Goal: Information Seeking & Learning: Learn about a topic

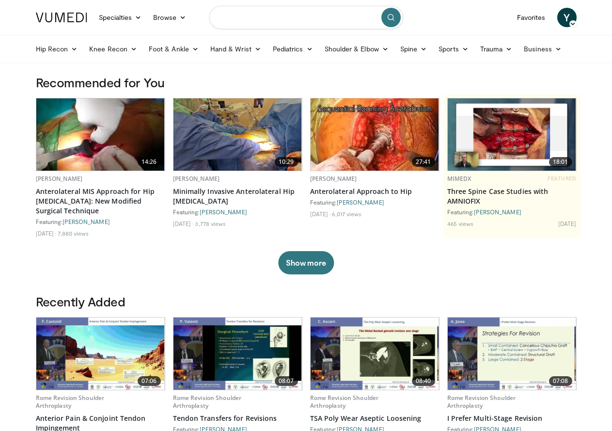
click at [221, 21] on input "Search topics, interventions" at bounding box center [306, 17] width 194 height 23
type input "****"
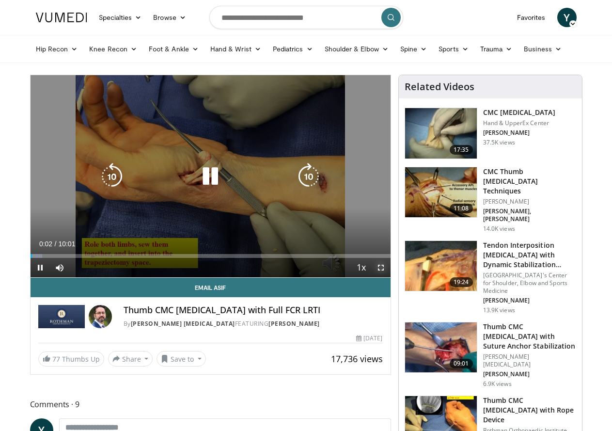
drag, startPoint x: 387, startPoint y: 288, endPoint x: 387, endPoint y: 330, distance: 42.1
click at [387, 277] on span "Video Player" at bounding box center [380, 267] width 19 height 19
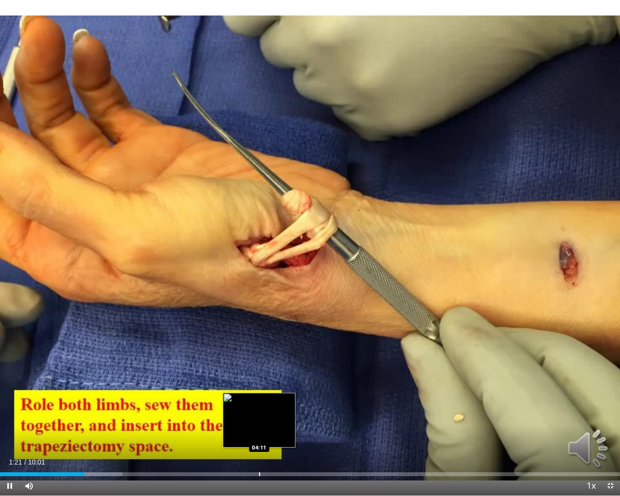
click at [258, 430] on div "Loaded : 19.73% 01:21 04:11" at bounding box center [310, 474] width 620 height 4
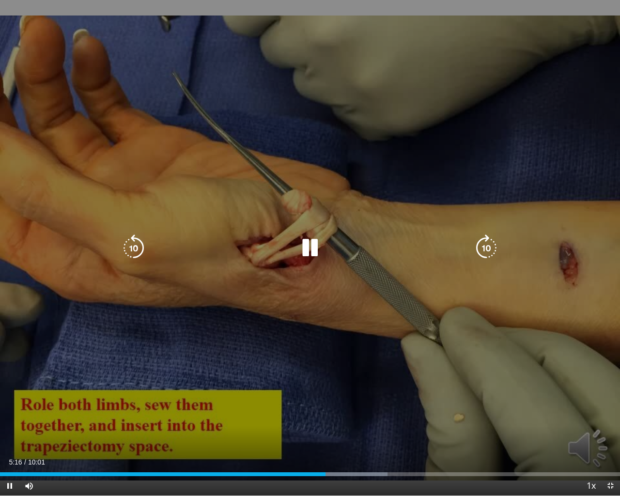
click at [484, 250] on icon "Video Player" at bounding box center [486, 247] width 27 height 27
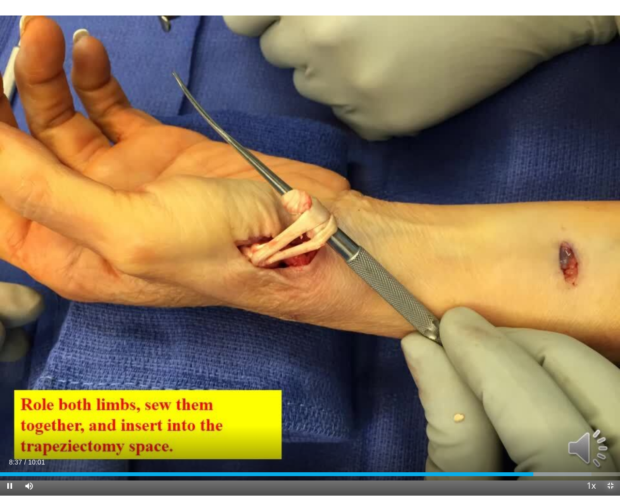
click at [608, 430] on span "Video Player" at bounding box center [610, 485] width 19 height 19
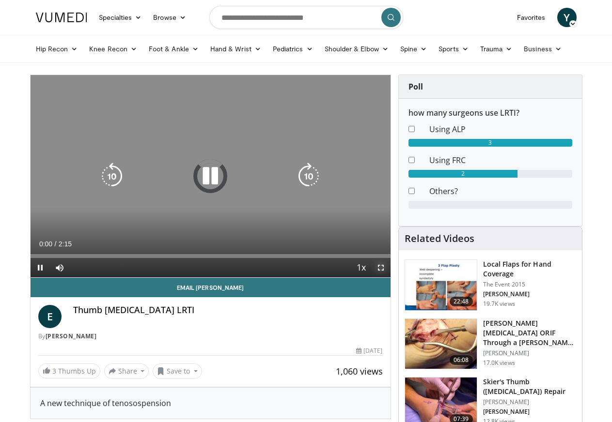
drag, startPoint x: 387, startPoint y: 288, endPoint x: 387, endPoint y: 330, distance: 42.1
click at [387, 278] on span "Video Player" at bounding box center [380, 267] width 19 height 19
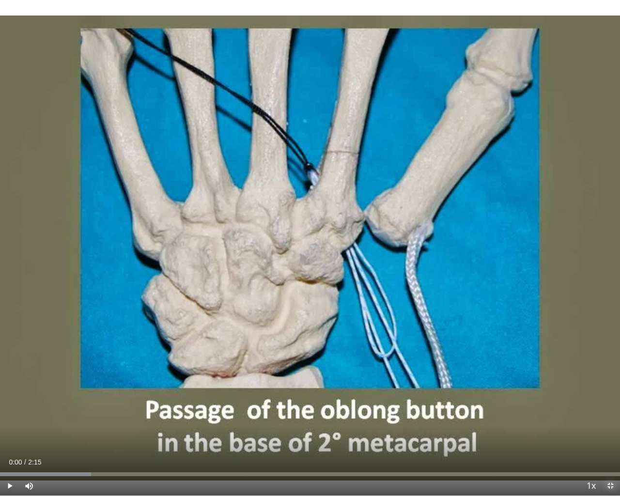
click at [607, 422] on span "Video Player" at bounding box center [610, 485] width 19 height 19
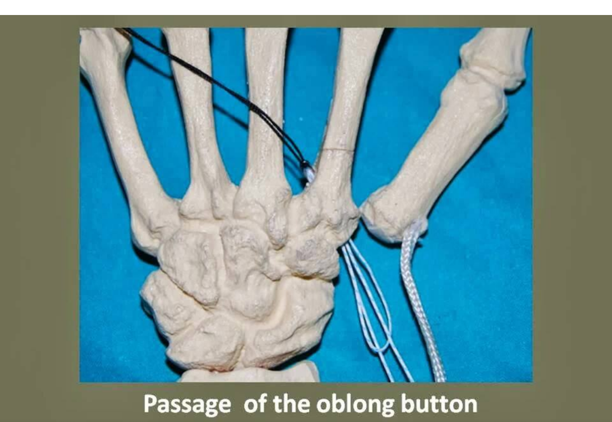
scroll to position [145, 0]
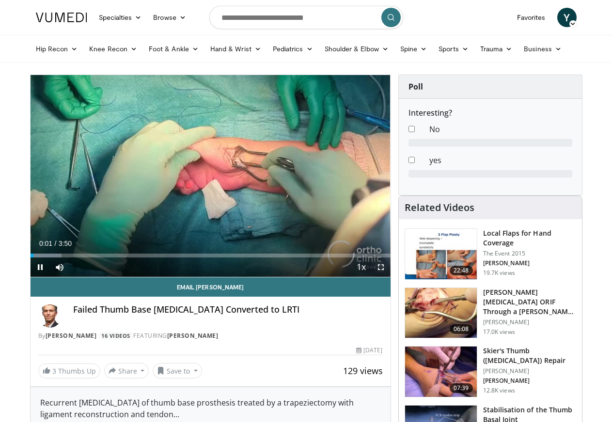
click at [388, 277] on span "Video Player" at bounding box center [380, 267] width 19 height 19
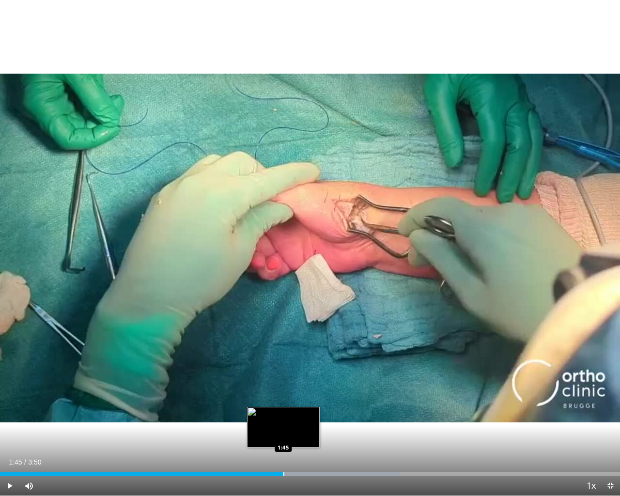
click at [283, 422] on div "Progress Bar" at bounding box center [283, 474] width 1 height 4
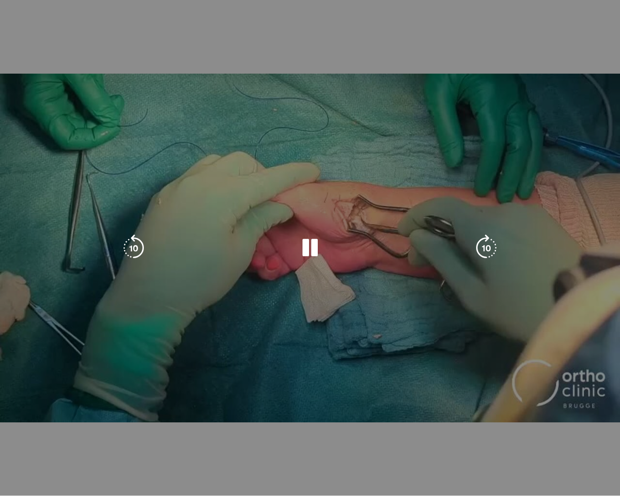
click at [335, 422] on video-js "**********" at bounding box center [310, 248] width 620 height 496
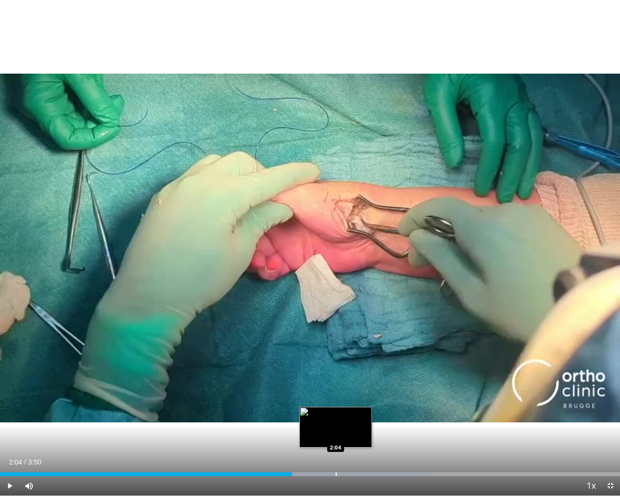
click at [336, 422] on div "Loaded : 69.37% 1:48 2:04" at bounding box center [310, 471] width 620 height 9
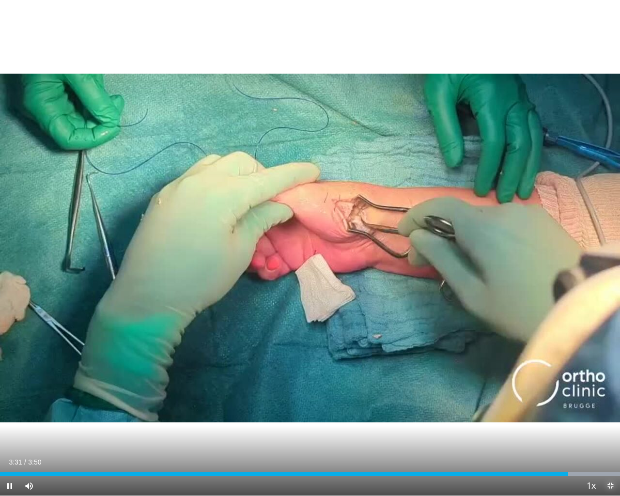
click at [607, 422] on span "Video Player" at bounding box center [610, 485] width 19 height 19
